Goal: Transaction & Acquisition: Download file/media

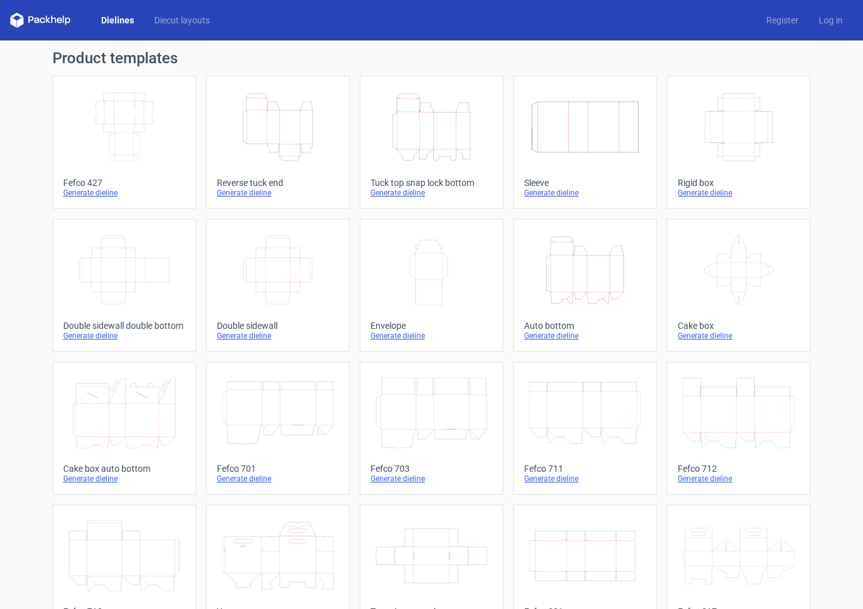
click at [297, 149] on icon "Height Depth Width" at bounding box center [278, 127] width 112 height 71
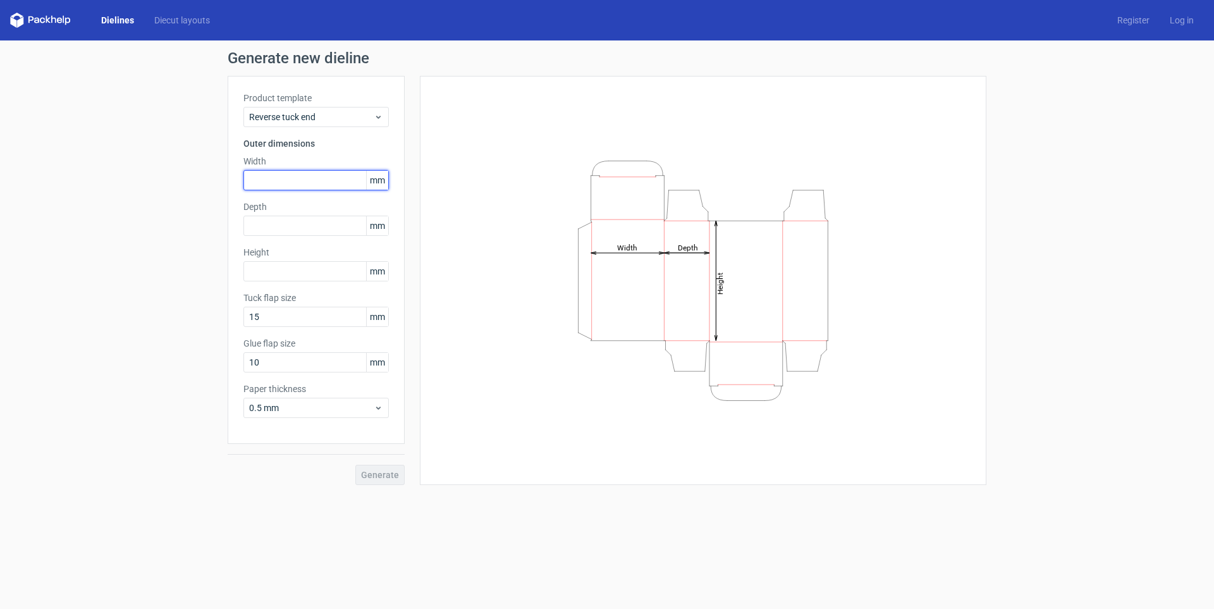
click at [272, 176] on input "text" at bounding box center [315, 180] width 145 height 20
type input "42"
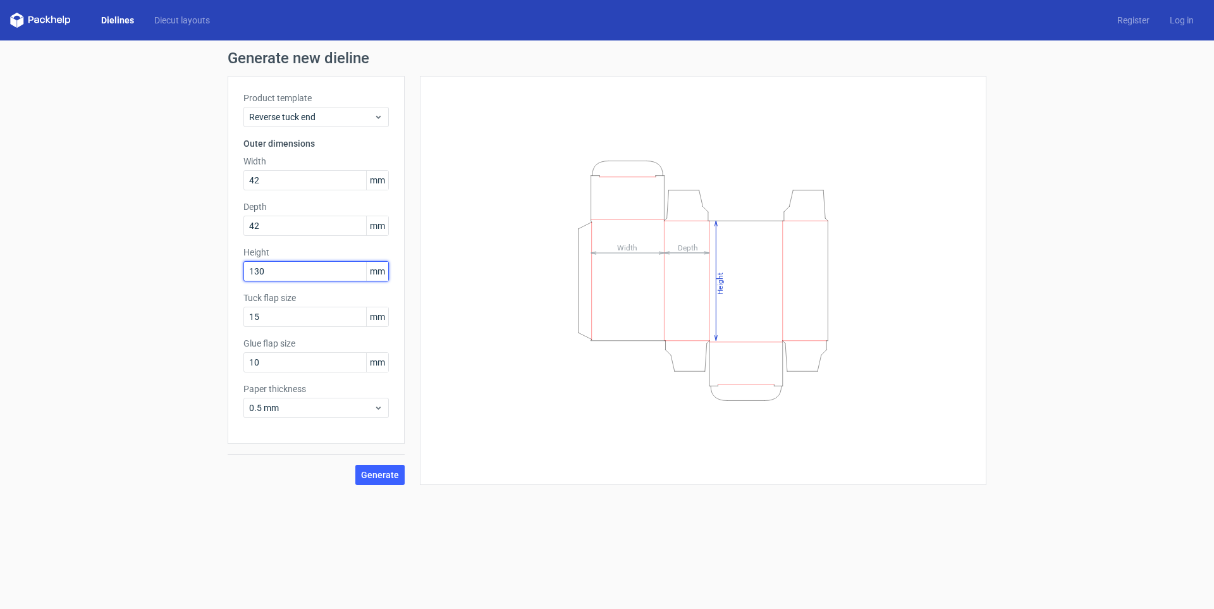
type input "130"
type input "15"
click at [369, 412] on span "0.5 mm" at bounding box center [311, 407] width 125 height 13
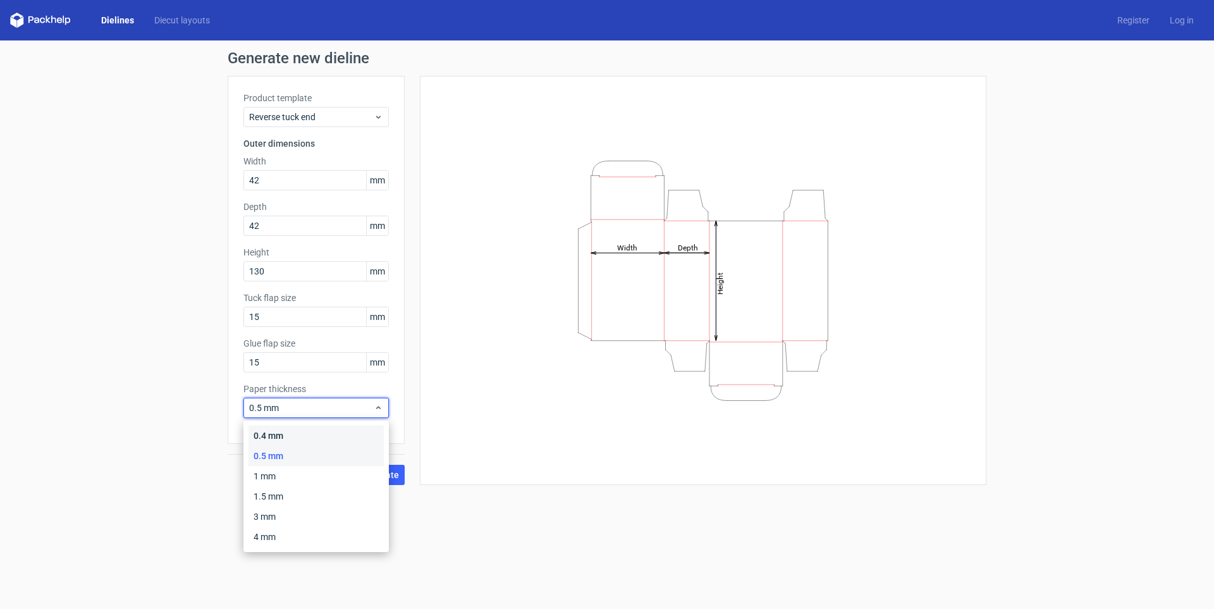
drag, startPoint x: 286, startPoint y: 431, endPoint x: 302, endPoint y: 454, distance: 28.6
click at [286, 432] on div "0.4 mm" at bounding box center [315, 435] width 135 height 20
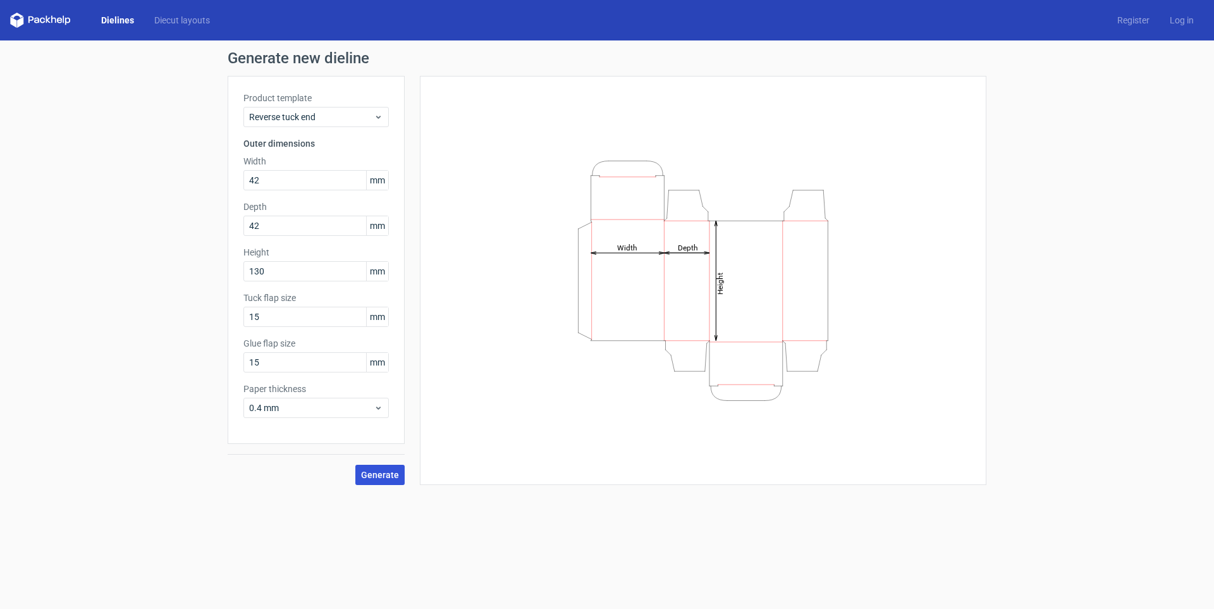
click at [374, 470] on span "Generate" at bounding box center [380, 474] width 38 height 9
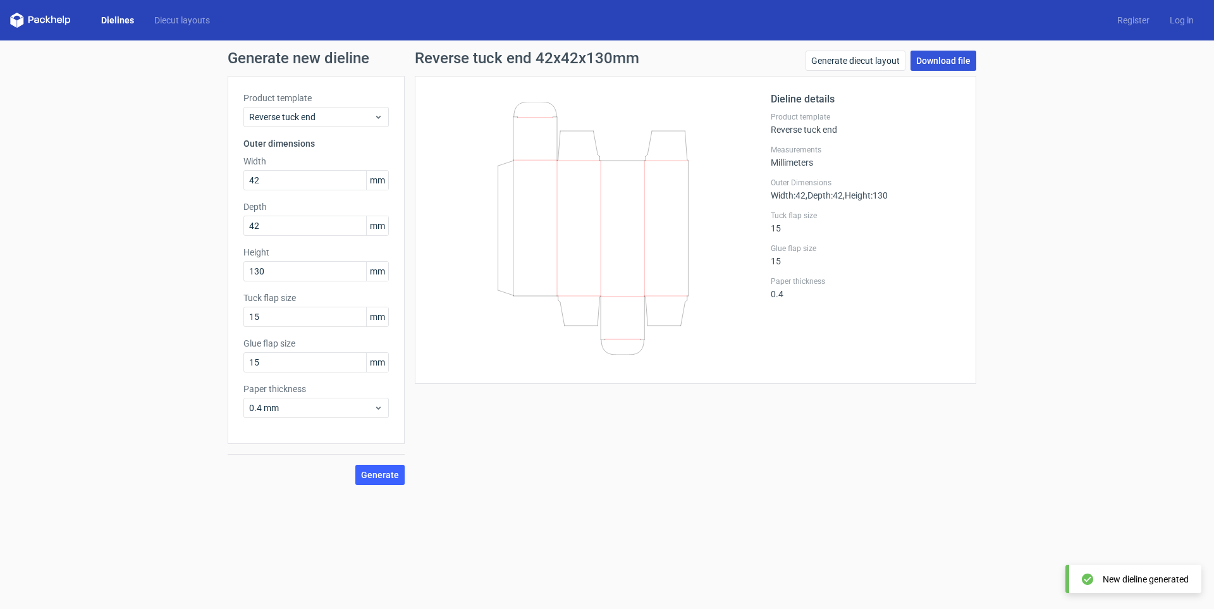
click at [862, 68] on link "Download file" at bounding box center [943, 61] width 66 height 20
